Goal: Contribute content

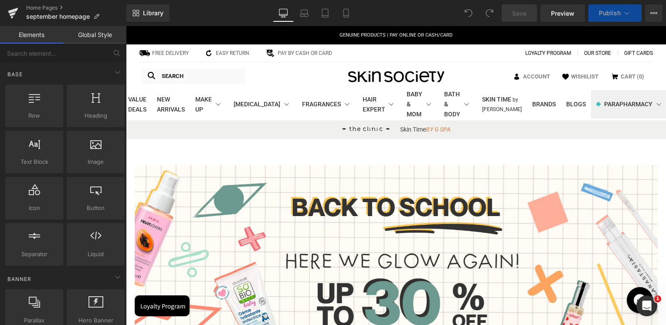
scroll to position [218, 0]
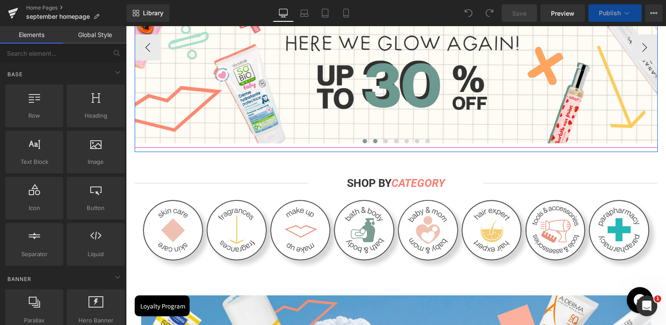
click at [373, 140] on span at bounding box center [375, 141] width 4 height 4
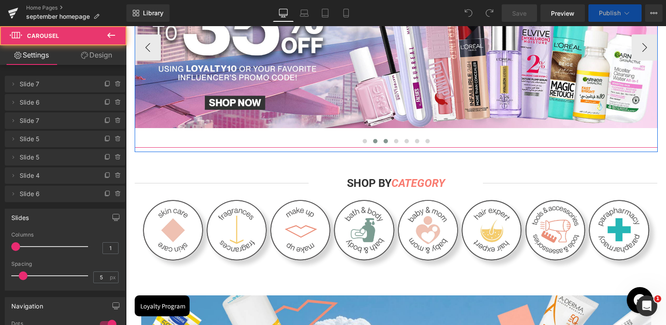
click at [383, 142] on span at bounding box center [385, 141] width 4 height 4
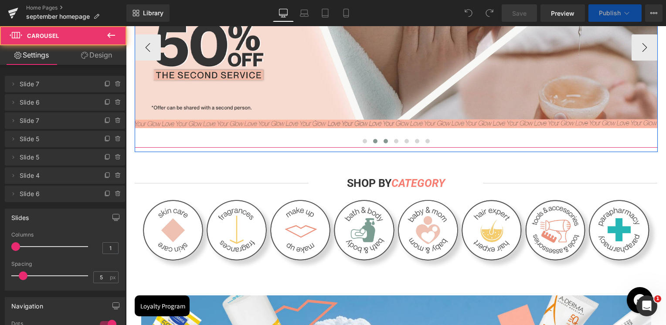
click at [370, 143] on button at bounding box center [375, 141] width 10 height 9
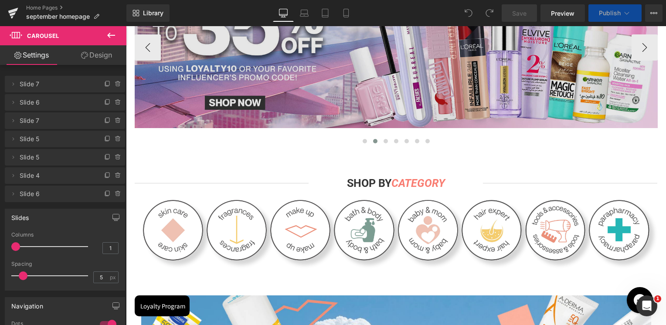
scroll to position [131, 0]
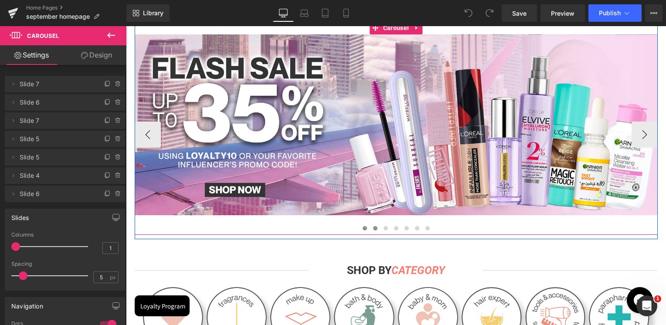
click at [363, 230] on button at bounding box center [364, 228] width 10 height 9
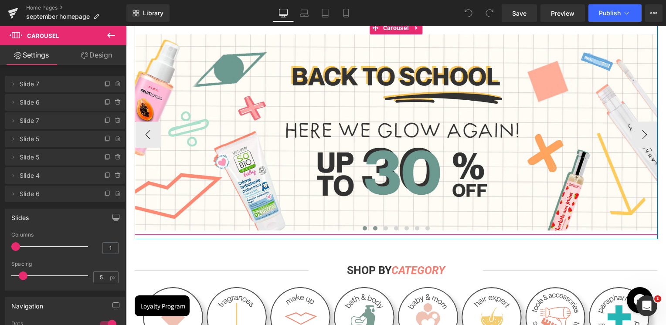
click at [373, 228] on span at bounding box center [375, 228] width 4 height 4
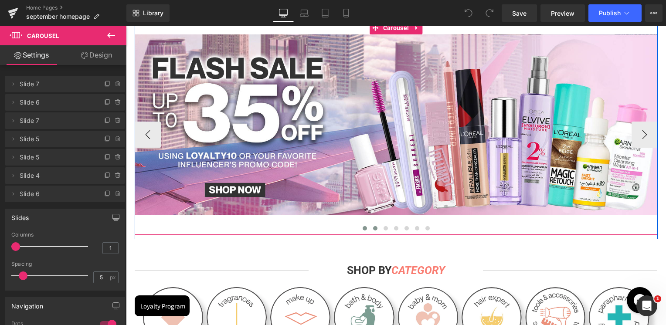
click at [361, 224] on button at bounding box center [364, 228] width 10 height 9
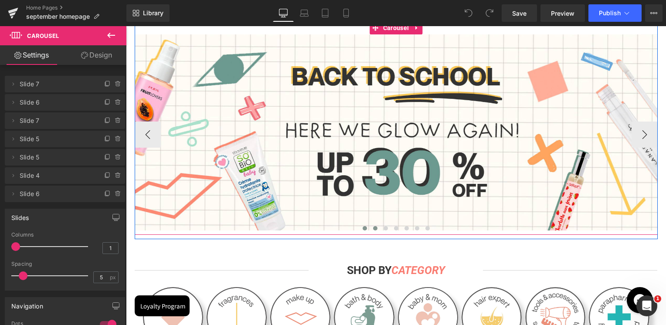
click at [371, 226] on button at bounding box center [375, 228] width 10 height 9
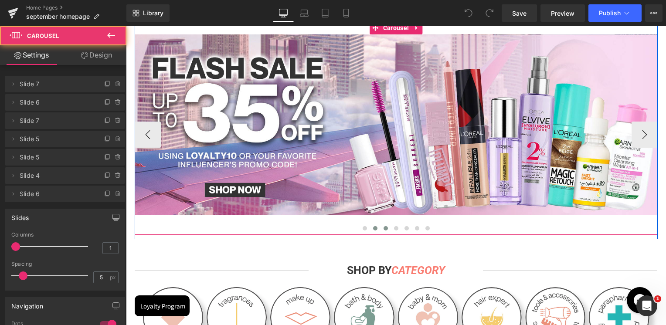
click at [383, 229] on span at bounding box center [385, 228] width 4 height 4
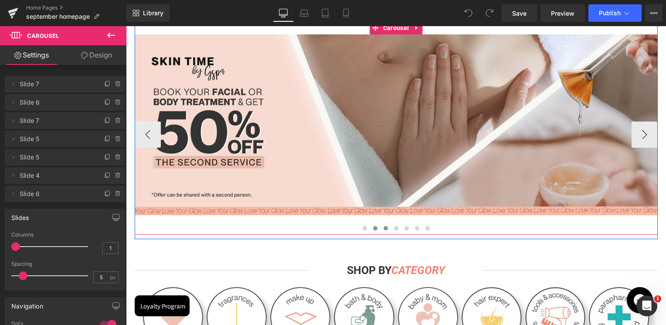
click at [373, 229] on button at bounding box center [375, 228] width 10 height 9
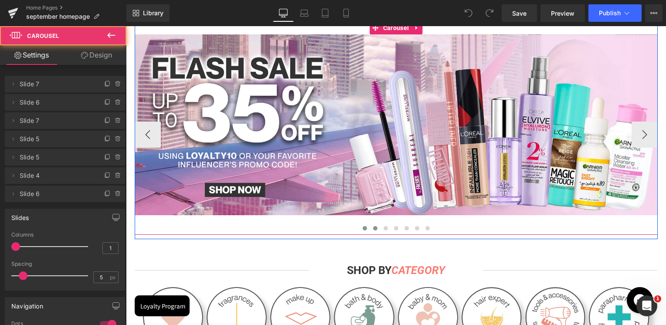
click at [362, 230] on button at bounding box center [364, 228] width 10 height 9
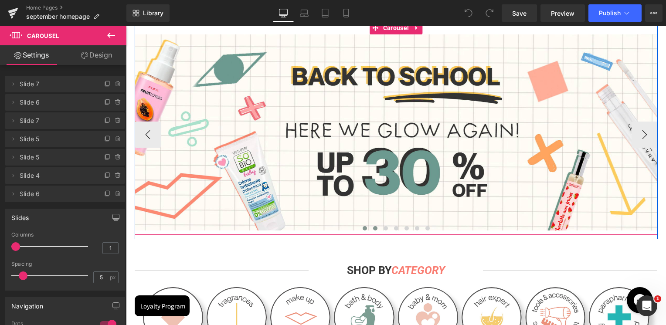
click at [374, 228] on button at bounding box center [375, 228] width 10 height 9
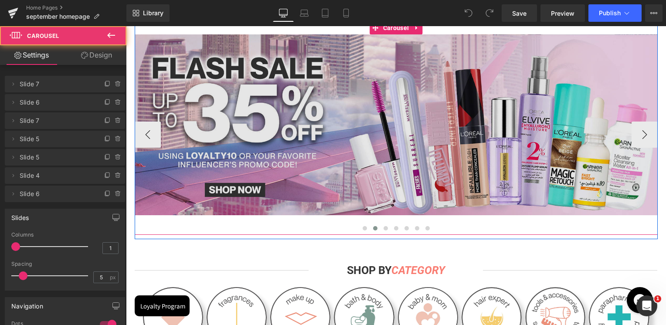
click at [398, 176] on img at bounding box center [396, 124] width 523 height 181
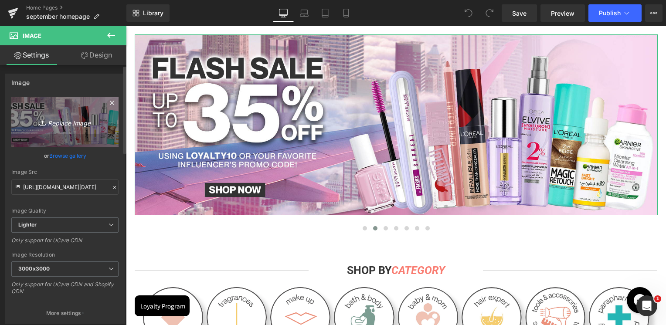
click at [47, 100] on link "Replace Image" at bounding box center [64, 122] width 107 height 50
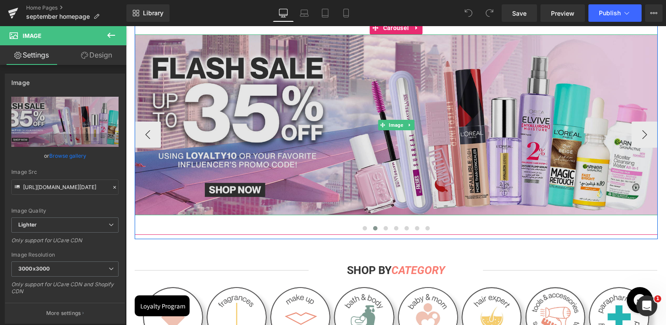
click at [462, 113] on img at bounding box center [396, 124] width 523 height 181
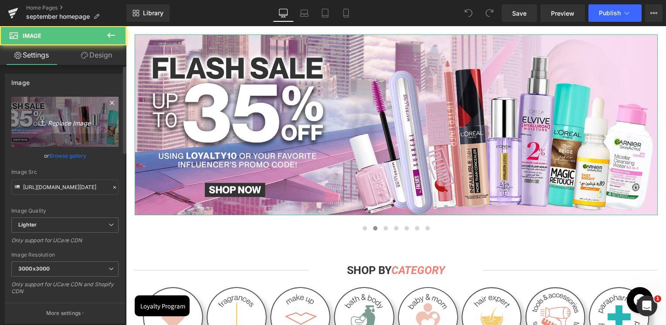
click at [71, 137] on link "Replace Image" at bounding box center [64, 122] width 107 height 50
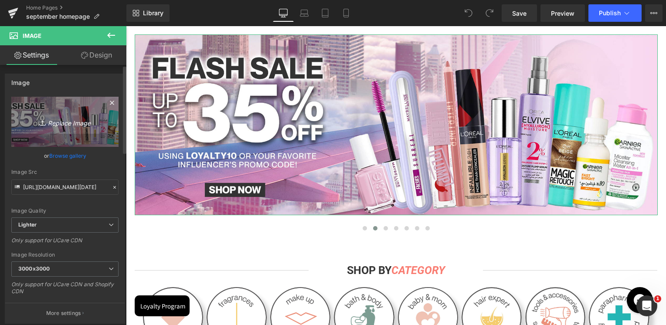
type input "C:\fakepath\Banner flash Sale [DATE].jpg"
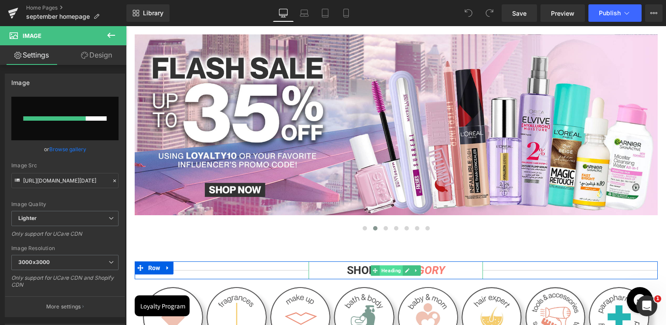
click at [393, 272] on span "Heading" at bounding box center [391, 270] width 23 height 10
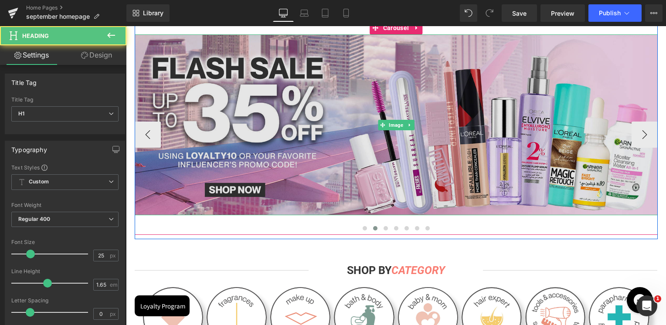
click at [394, 175] on img at bounding box center [396, 124] width 523 height 181
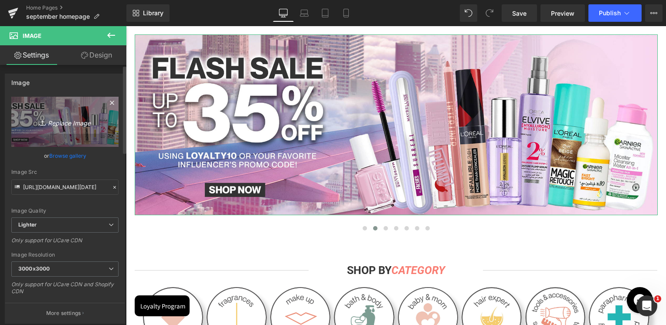
click at [87, 123] on icon "Replace Image" at bounding box center [65, 121] width 70 height 11
type input "C:\fakepath\Banner flash Sale [DATE].jpg"
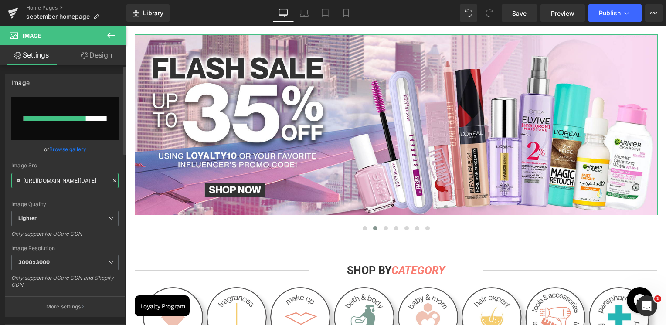
click at [66, 180] on input "[URL][DOMAIN_NAME][DATE]" at bounding box center [64, 180] width 107 height 15
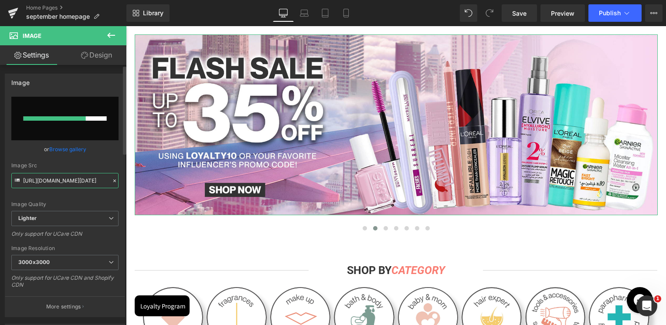
paste input "[DOMAIN_NAME][URL]"
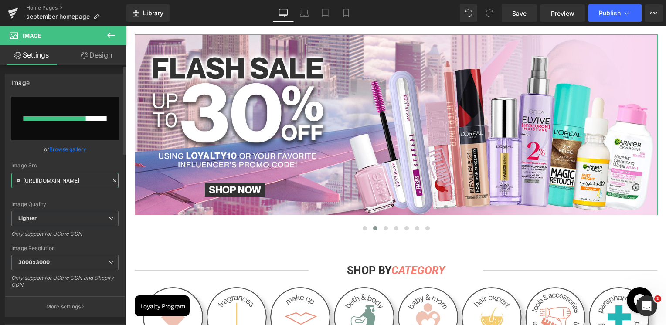
type input "[URL][DOMAIN_NAME]"
click at [72, 170] on div "Image Src [URL][DOMAIN_NAME]" at bounding box center [64, 175] width 107 height 26
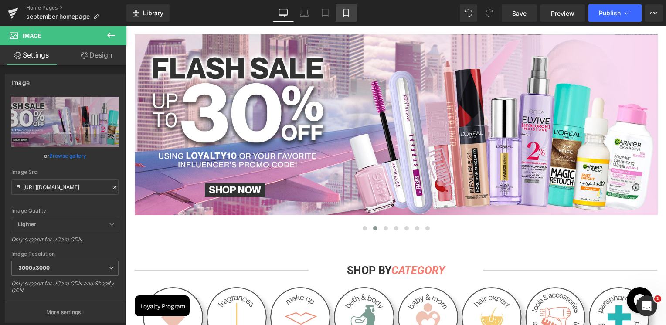
click at [354, 10] on link "Mobile" at bounding box center [345, 12] width 21 height 17
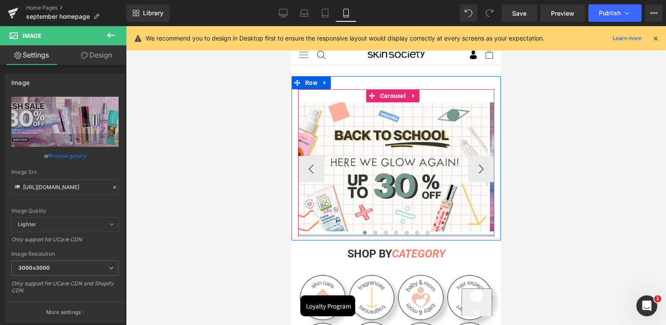
click at [368, 234] on div at bounding box center [396, 235] width 196 height 2
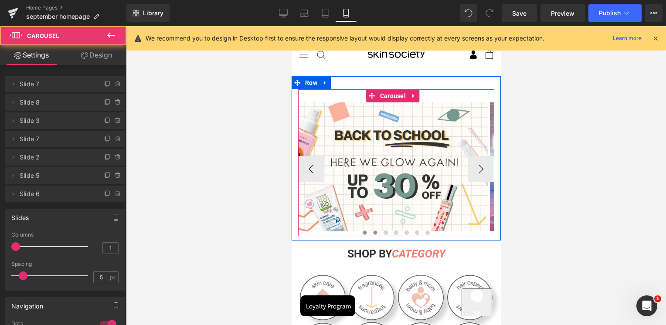
click at [369, 232] on button at bounding box center [374, 232] width 10 height 9
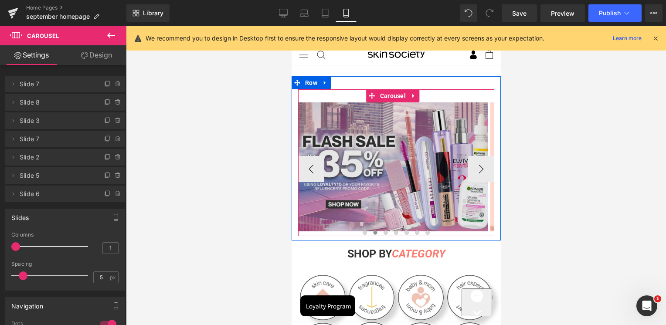
click at [379, 217] on img at bounding box center [393, 166] width 190 height 129
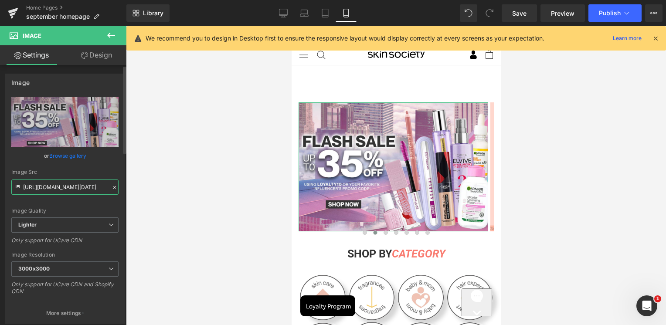
click at [89, 187] on input "[URL][DOMAIN_NAME][DATE]" at bounding box center [64, 186] width 107 height 15
type input "[URL][DOMAIN_NAME][PHONE_NUMBER]"
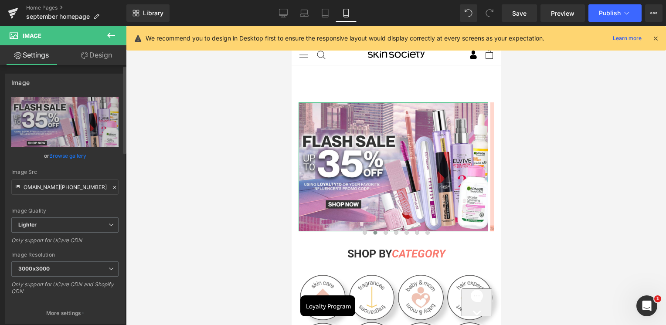
click at [91, 175] on div "Image Src [URL][DOMAIN_NAME][PHONE_NUMBER]" at bounding box center [64, 182] width 107 height 26
click at [615, 15] on span "Publish" at bounding box center [610, 13] width 22 height 7
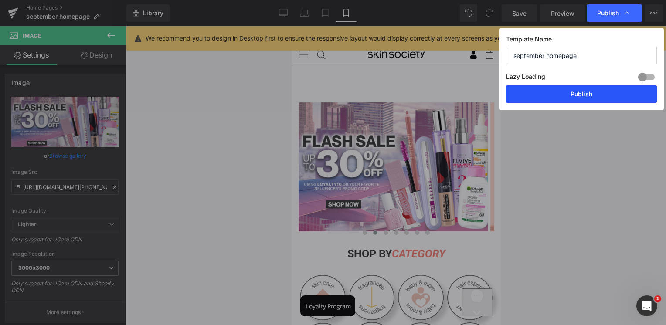
click at [596, 94] on button "Publish" at bounding box center [581, 93] width 151 height 17
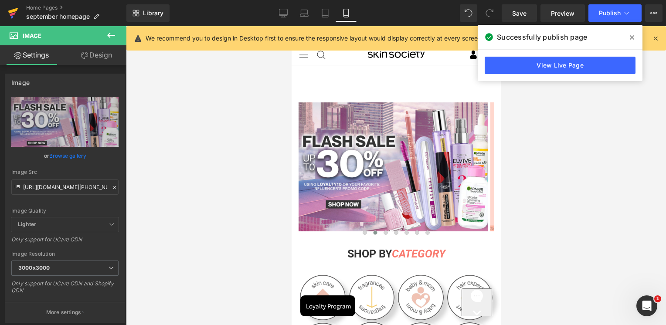
drag, startPoint x: 3, startPoint y: 224, endPoint x: 10, endPoint y: 17, distance: 207.0
click at [10, 17] on icon at bounding box center [13, 13] width 10 height 22
